Goal: Ask a question

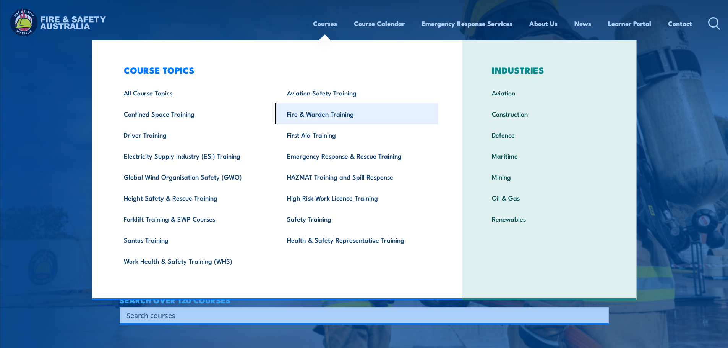
click at [323, 113] on link "Fire & Warden Training" at bounding box center [356, 113] width 163 height 21
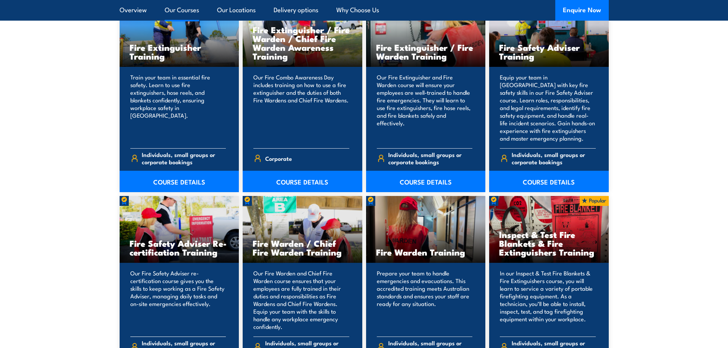
scroll to position [918, 0]
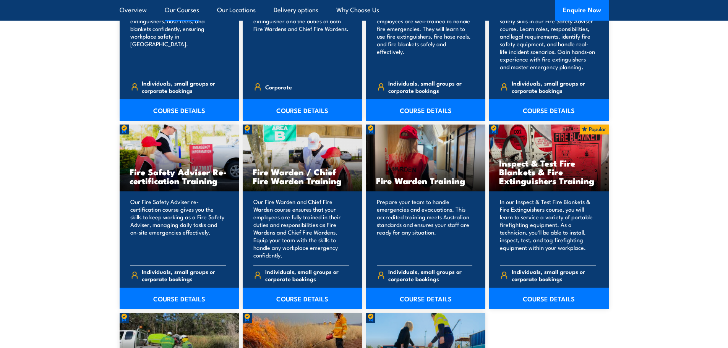
click at [177, 299] on link "COURSE DETAILS" at bounding box center [180, 298] width 120 height 21
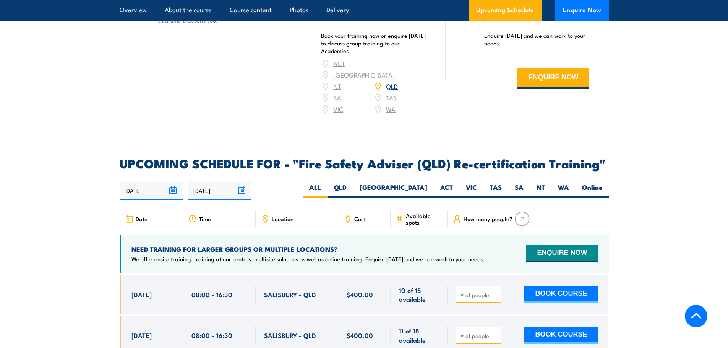
scroll to position [1147, 0]
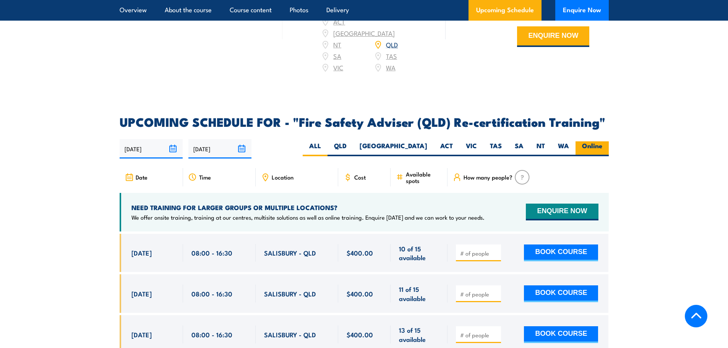
click at [595, 143] on label "Online" at bounding box center [592, 148] width 33 height 15
click at [603, 143] on input "Online" at bounding box center [605, 143] width 5 height 5
radio input "true"
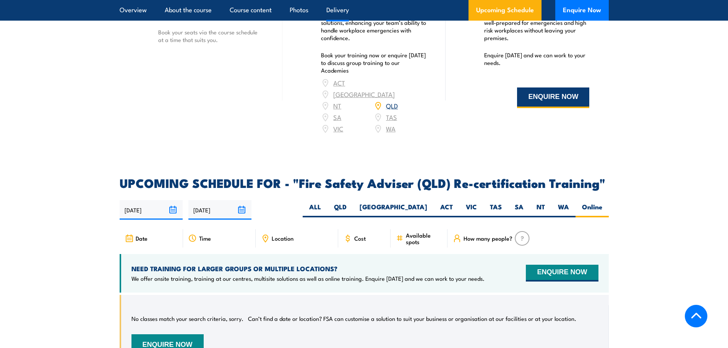
scroll to position [1030, 0]
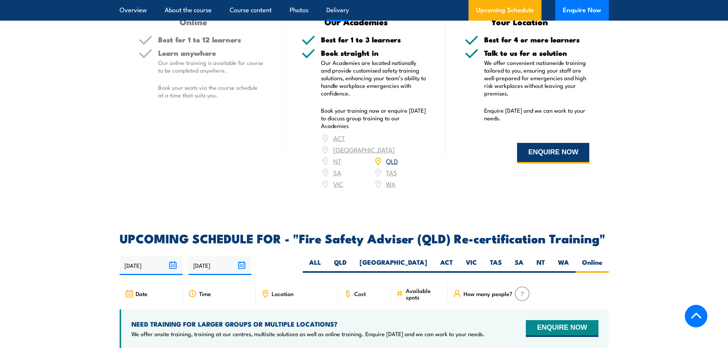
click at [538, 160] on button "ENQUIRE NOW" at bounding box center [553, 153] width 72 height 21
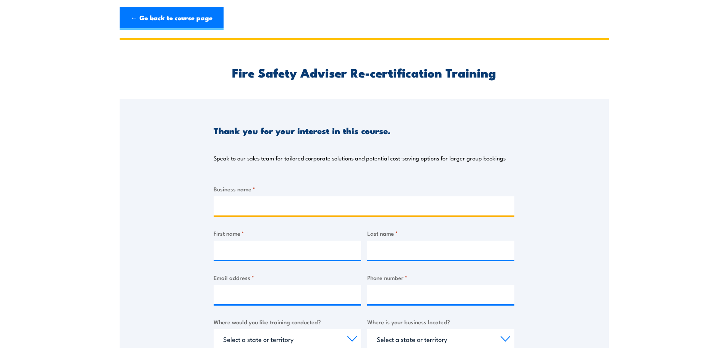
click at [259, 207] on input "Business name *" at bounding box center [364, 206] width 301 height 19
type input "Burdekin Shire Council"
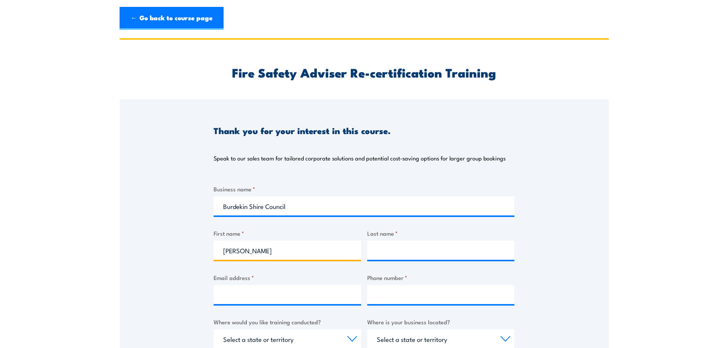
type input "[PERSON_NAME]"
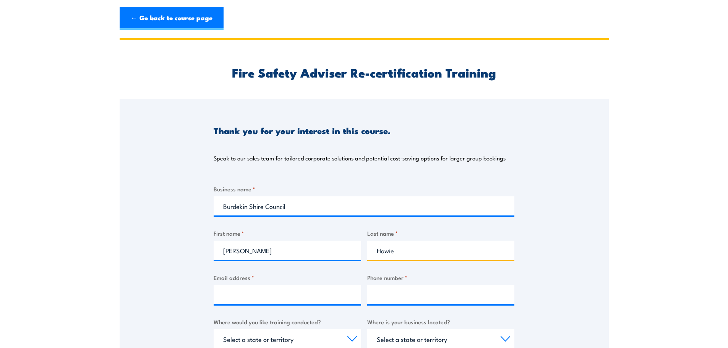
type input "Howie"
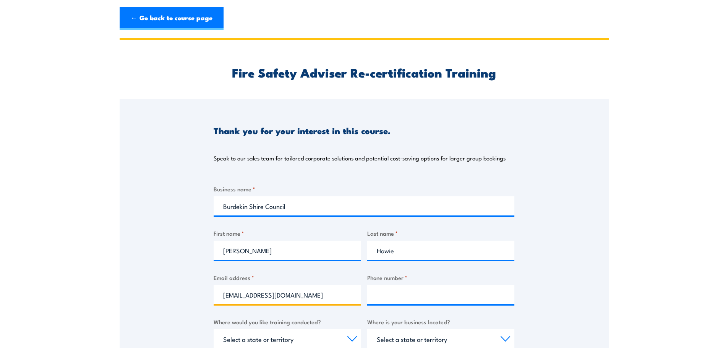
type input "[EMAIL_ADDRESS][DOMAIN_NAME]"
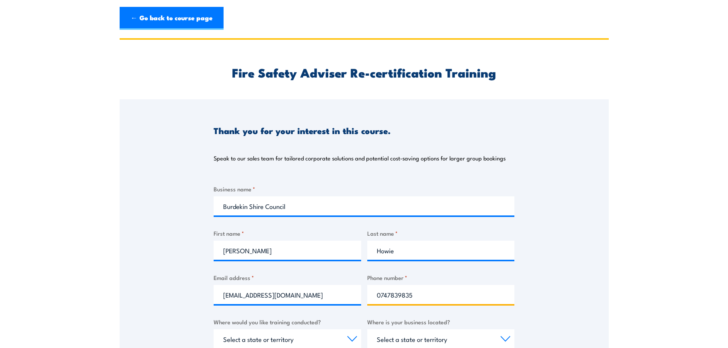
type input "0747839835"
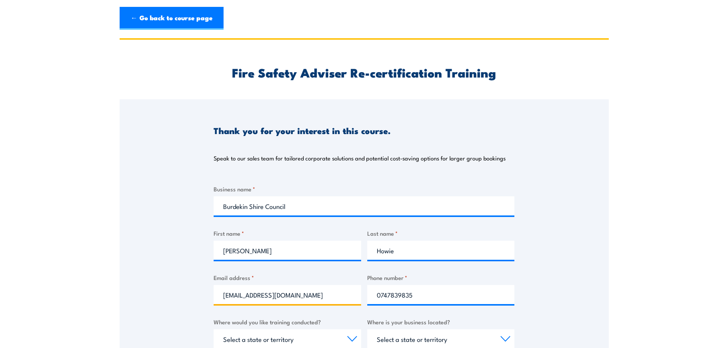
drag, startPoint x: 229, startPoint y: 292, endPoint x: 239, endPoint y: 293, distance: 9.6
click at [231, 293] on input "[EMAIL_ADDRESS][DOMAIN_NAME]" at bounding box center [288, 294] width 148 height 19
type input "[EMAIL_ADDRESS][DOMAIN_NAME]"
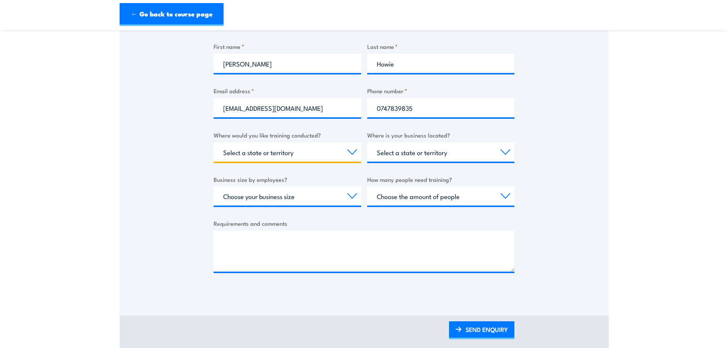
scroll to position [192, 0]
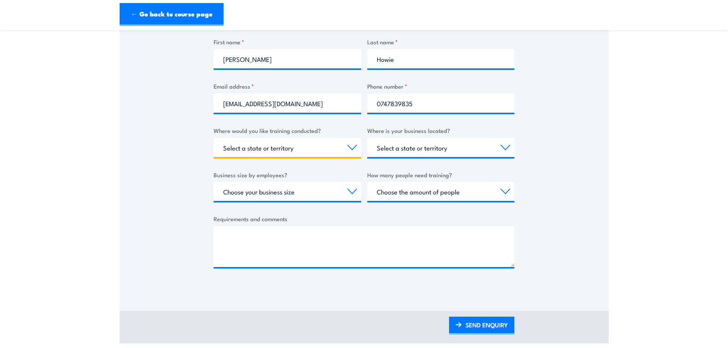
click at [264, 151] on select "Select a state or territory Nationally - multiple locations [GEOGRAPHIC_DATA] […" at bounding box center [288, 147] width 148 height 19
select select "QLD"
click at [214, 138] on select "Select a state or territory Nationally - multiple locations [GEOGRAPHIC_DATA] […" at bounding box center [288, 147] width 148 height 19
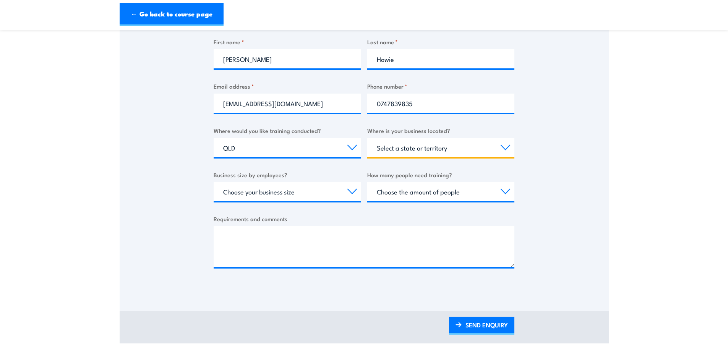
click at [396, 154] on select "Select a state or territory [GEOGRAPHIC_DATA] [GEOGRAPHIC_DATA] [GEOGRAPHIC_DAT…" at bounding box center [441, 147] width 148 height 19
select select "QLD"
click at [367, 138] on select "Select a state or territory [GEOGRAPHIC_DATA] [GEOGRAPHIC_DATA] [GEOGRAPHIC_DAT…" at bounding box center [441, 147] width 148 height 19
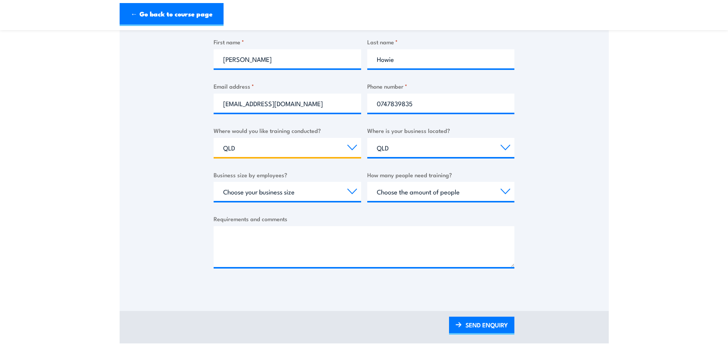
click at [289, 147] on select "Select a state or territory Nationally - multiple locations [GEOGRAPHIC_DATA] […" at bounding box center [288, 147] width 148 height 19
click at [214, 138] on select "Select a state or territory Nationally - multiple locations [GEOGRAPHIC_DATA] […" at bounding box center [288, 147] width 148 height 19
click at [265, 195] on select "Choose your business size 1 to 19 20 to 199 200+" at bounding box center [288, 191] width 148 height 19
select select "200+"
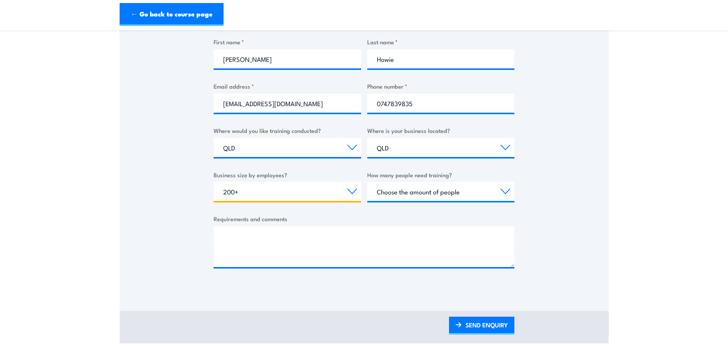
click at [214, 182] on select "Choose your business size 1 to 19 20 to 199 200+" at bounding box center [288, 191] width 148 height 19
click at [426, 196] on select "Choose the amount of people 1 to 4 5 to 19 20+" at bounding box center [441, 191] width 148 height 19
select select "1 to 4"
click at [367, 182] on select "Choose the amount of people 1 to 4 5 to 19 20+" at bounding box center [441, 191] width 148 height 19
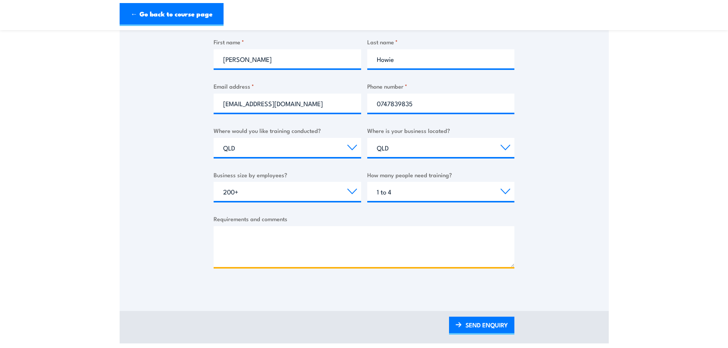
click at [227, 230] on textarea "Requirements and comments" at bounding box center [364, 246] width 301 height 41
click at [453, 234] on textarea "Hi, I'm just enquiring if there is an online refresher course for Fire Safety A…" at bounding box center [364, 246] width 301 height 41
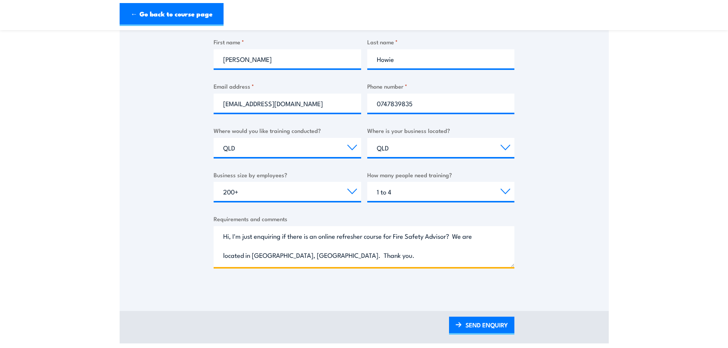
click at [386, 238] on textarea "Hi, I'm just enquiring if there is an online refresher course for Fire Safety A…" at bounding box center [364, 246] width 301 height 41
type textarea "Hi, I'm just enquiring if there is an online refresher course available for Fir…"
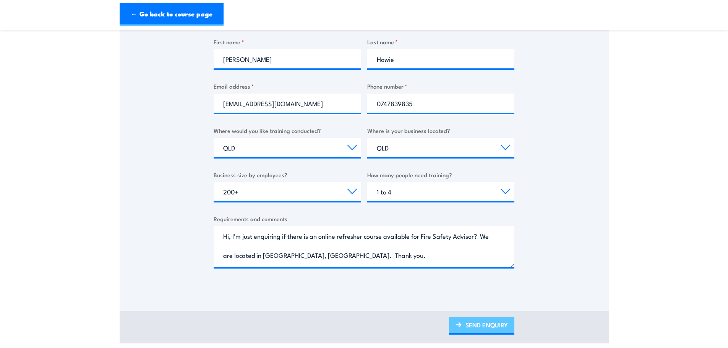
click at [489, 324] on link "SEND ENQUIRY" at bounding box center [481, 326] width 65 height 18
click at [486, 327] on link "SEND ENQUIRY" at bounding box center [481, 326] width 65 height 18
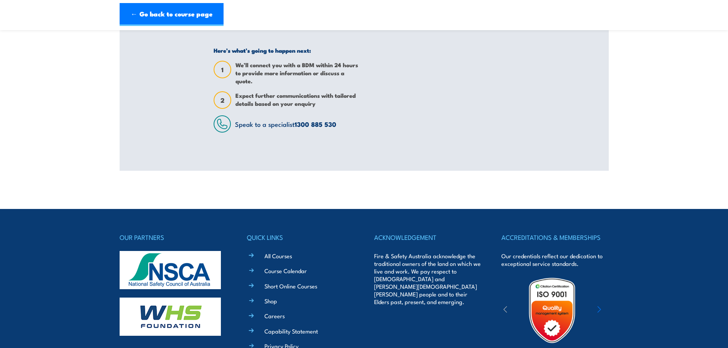
scroll to position [0, 0]
